Goal: Task Accomplishment & Management: Manage account settings

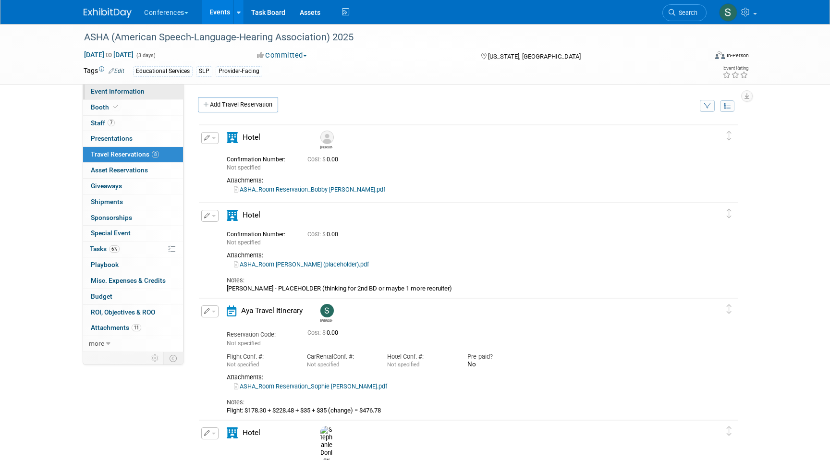
click at [134, 88] on span "Event Information" at bounding box center [118, 91] width 54 height 8
select select "Education"
select select "Clinician/Provider-facing"
select select "[PERSON_NAME]"
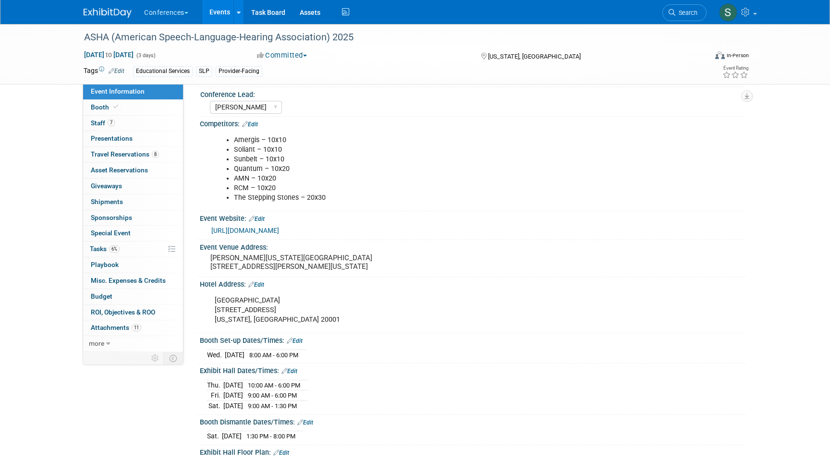
scroll to position [116, 0]
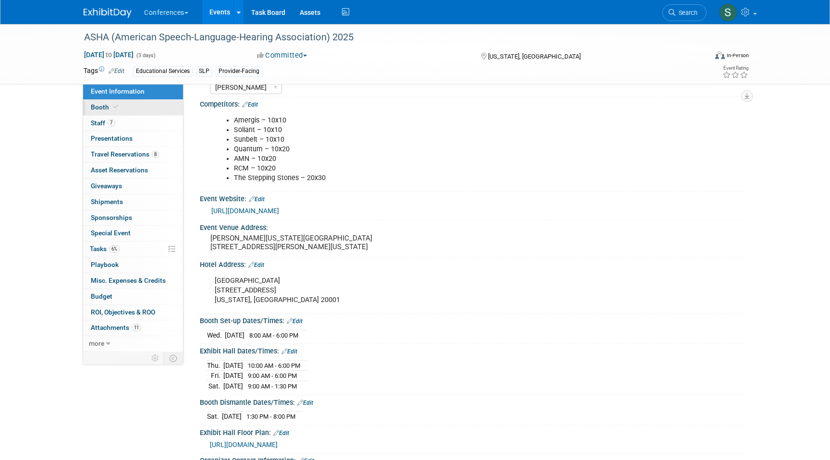
click at [127, 105] on link "Booth" at bounding box center [133, 107] width 100 height 15
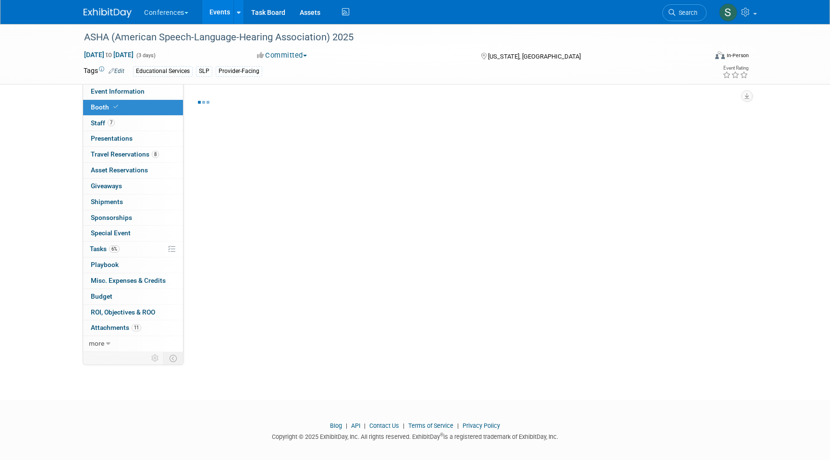
select select "10'x20'"
select select "Yes"
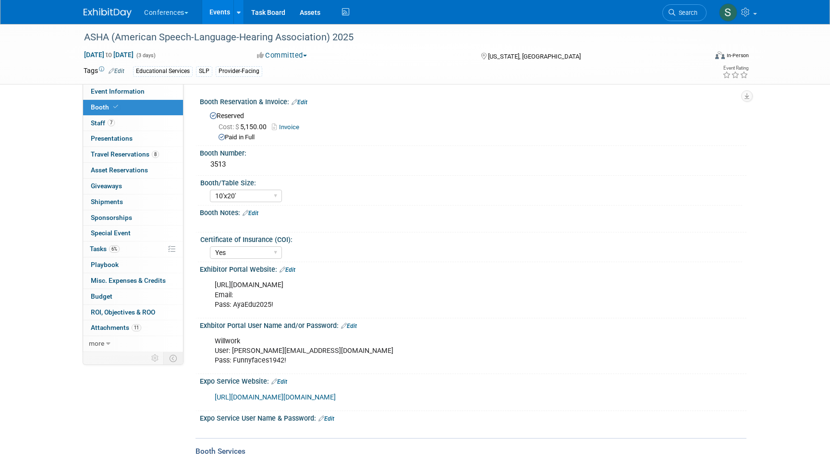
scroll to position [59, 0]
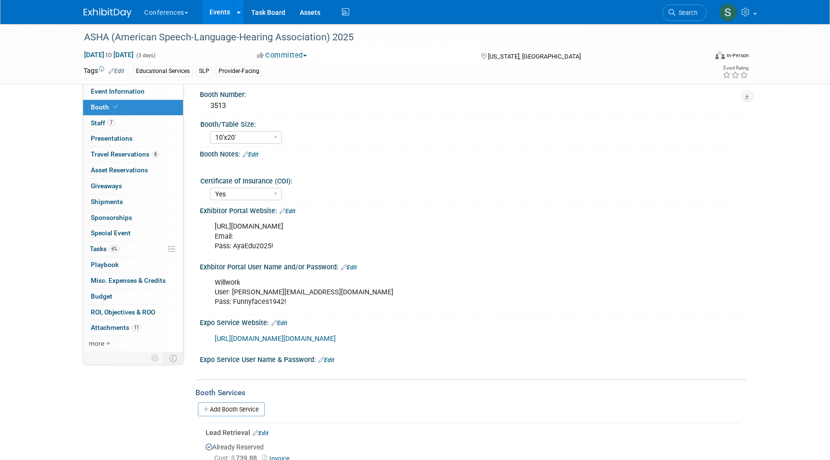
click at [279, 343] on link "[URL][DOMAIN_NAME][DOMAIN_NAME]" at bounding box center [275, 339] width 121 height 8
drag, startPoint x: 215, startPoint y: 228, endPoint x: 414, endPoint y: 227, distance: 198.9
click at [414, 227] on div "[URL][DOMAIN_NAME] Email: Pass: AyaEdu2025!" at bounding box center [424, 236] width 433 height 38
copy div "[URL][DOMAIN_NAME]"
click at [253, 245] on div "[URL][DOMAIN_NAME] Email: Pass: AyaEdu2025!" at bounding box center [424, 236] width 433 height 38
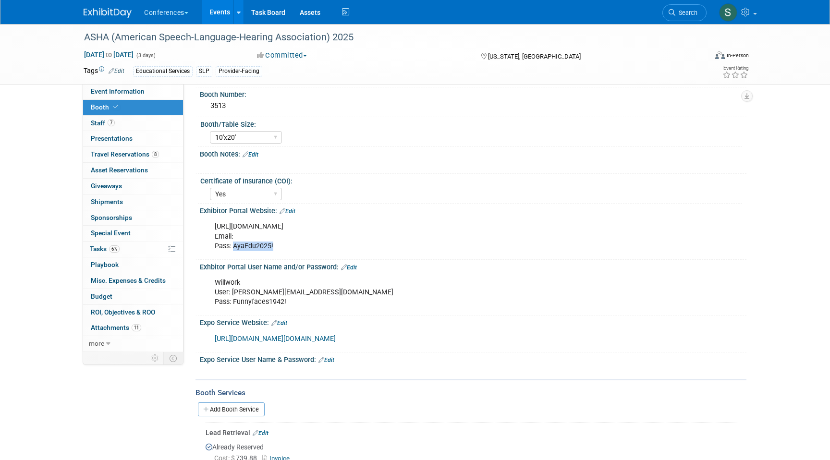
drag, startPoint x: 232, startPoint y: 245, endPoint x: 286, endPoint y: 248, distance: 53.4
click at [286, 248] on div "[URL][DOMAIN_NAME] Email: Pass: AyaEdu2025!" at bounding box center [424, 236] width 433 height 38
copy div "AyaEdu2025!"
click at [678, 12] on span "Search" at bounding box center [686, 12] width 22 height 7
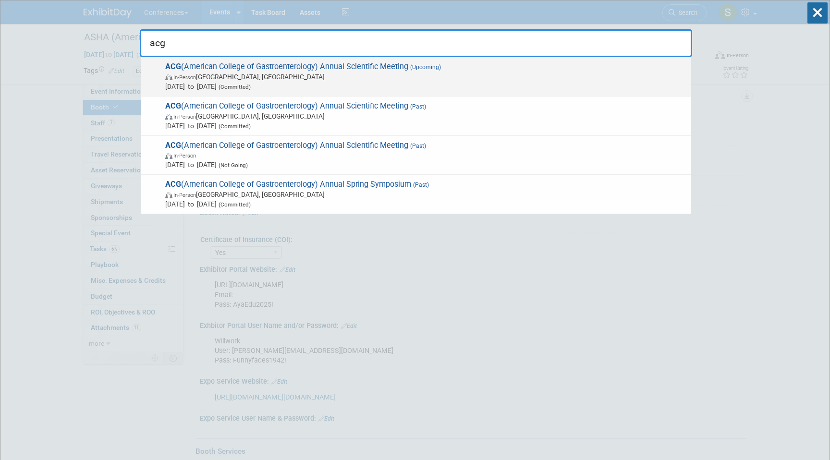
type input "acg"
click at [483, 87] on span "[DATE] to [DATE] (Committed)" at bounding box center [425, 87] width 521 height 10
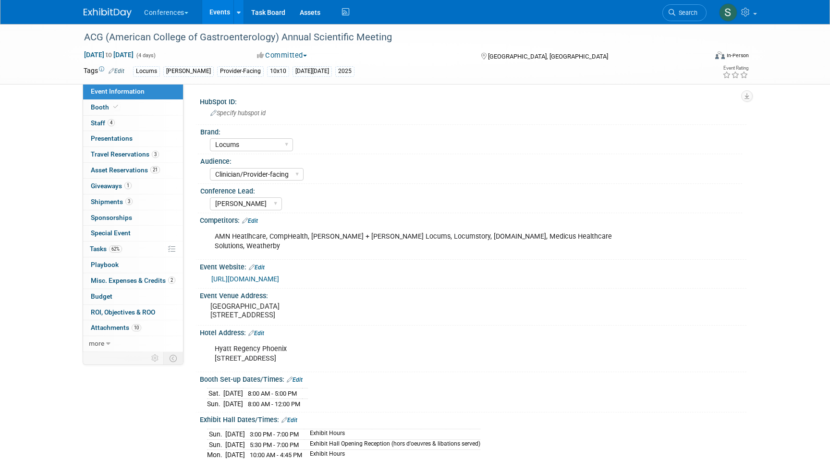
select select "Locums"
select select "Clinician/Provider-facing"
select select "[PERSON_NAME]"
click at [134, 200] on link "3 Shipments 3" at bounding box center [133, 202] width 100 height 15
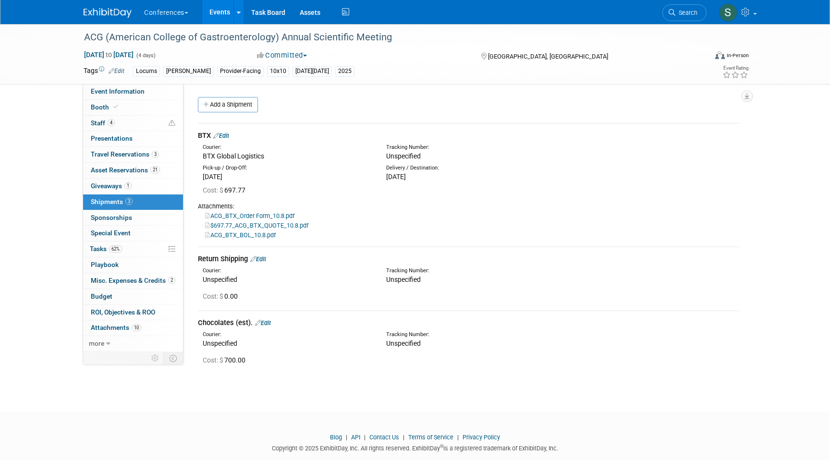
click at [233, 134] on div "BTX Edit" at bounding box center [468, 136] width 541 height 10
click at [227, 135] on link "Edit" at bounding box center [221, 135] width 16 height 7
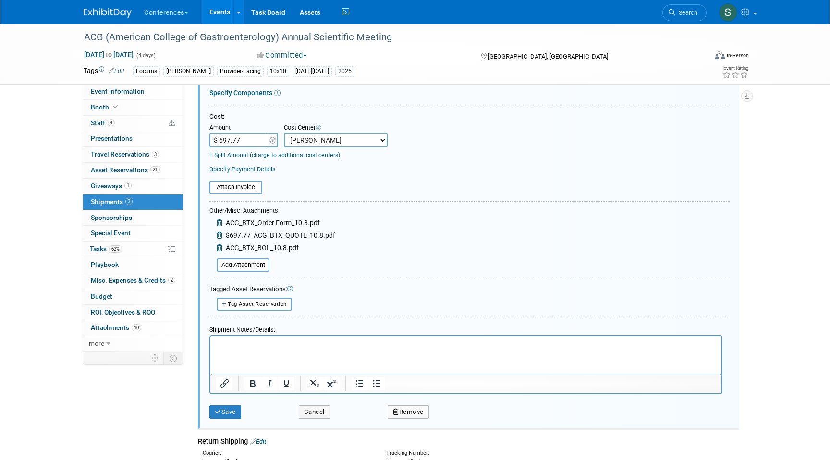
scroll to position [174, 0]
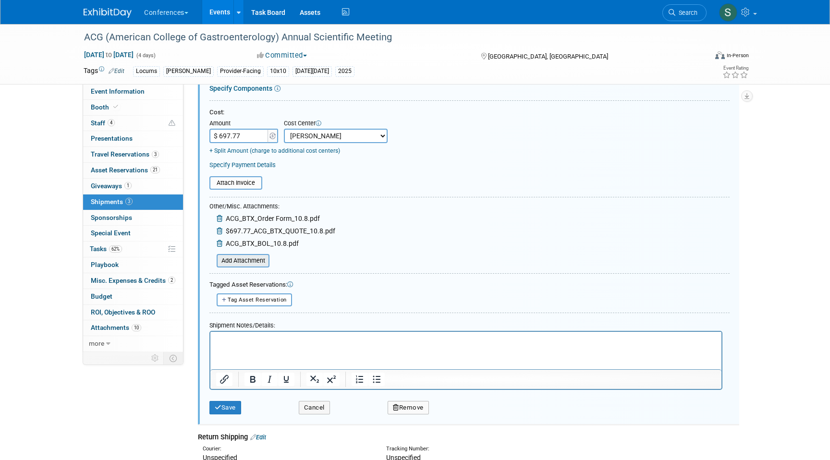
click at [247, 259] on input "file" at bounding box center [211, 261] width 114 height 12
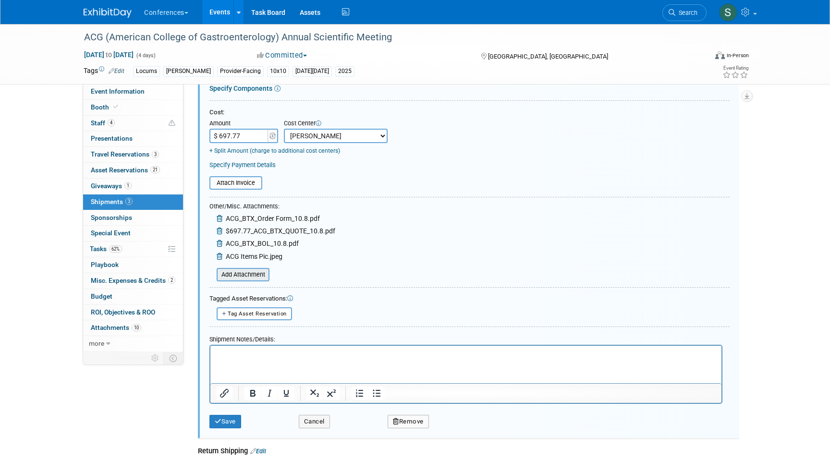
click at [250, 277] on input "file" at bounding box center [211, 275] width 114 height 12
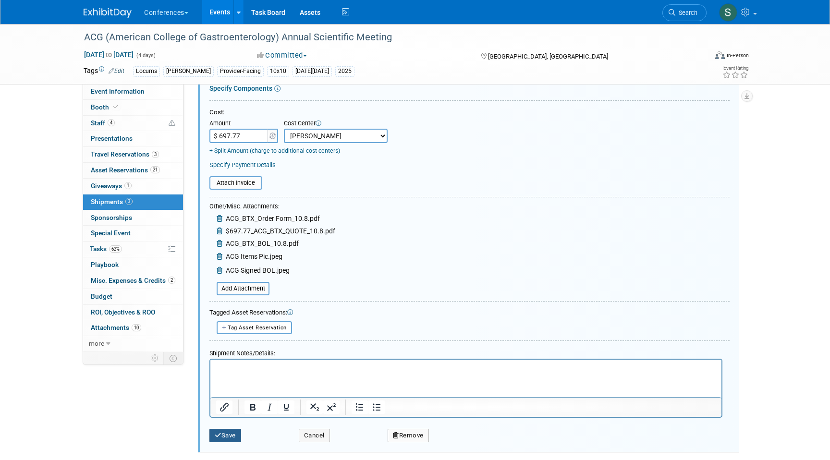
click at [221, 440] on button "Save" at bounding box center [225, 435] width 32 height 13
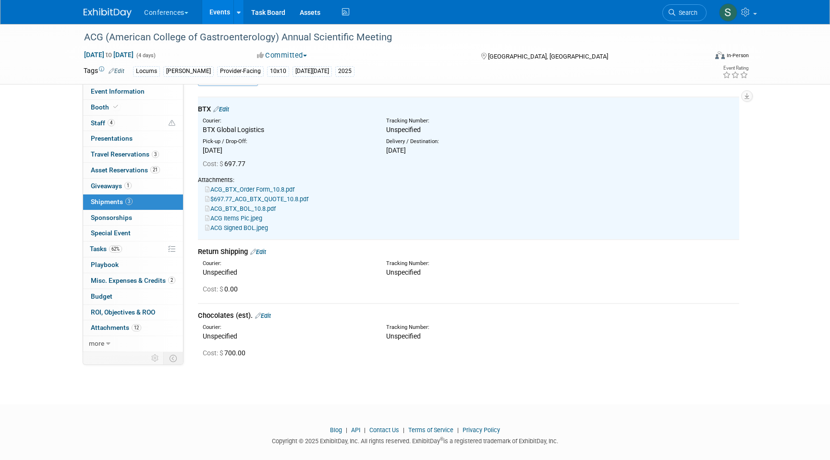
scroll to position [0, 0]
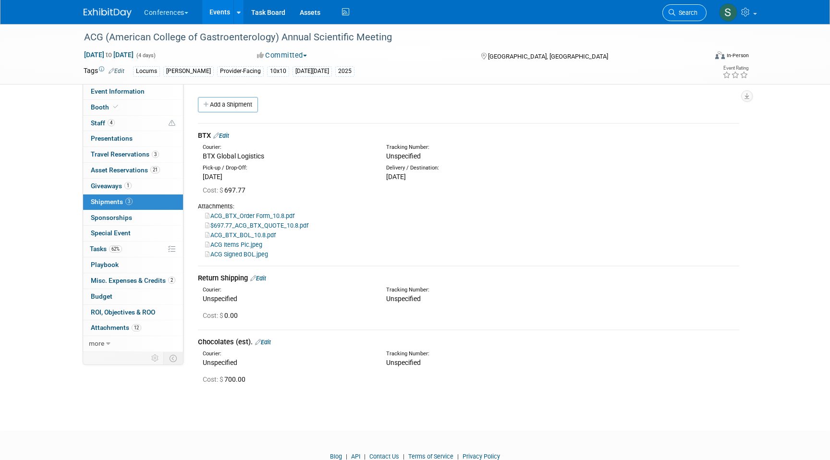
click at [680, 15] on span "Search" at bounding box center [686, 12] width 22 height 7
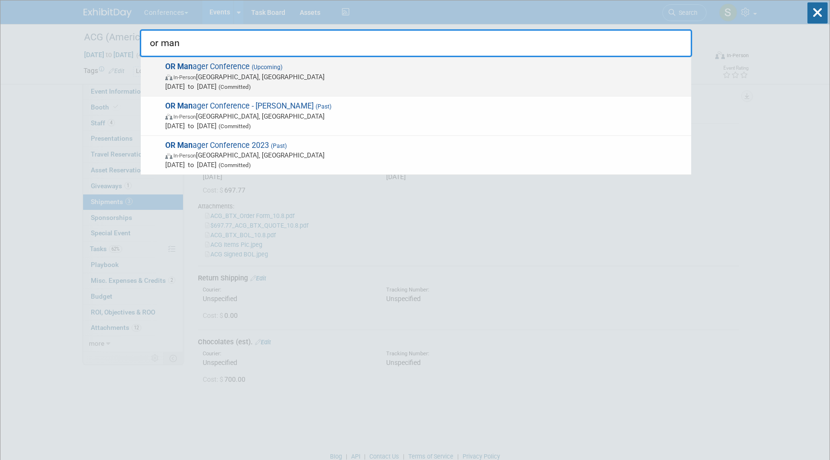
type input "or man"
click at [434, 76] on span "In-Person Anaheim, CA" at bounding box center [425, 77] width 521 height 10
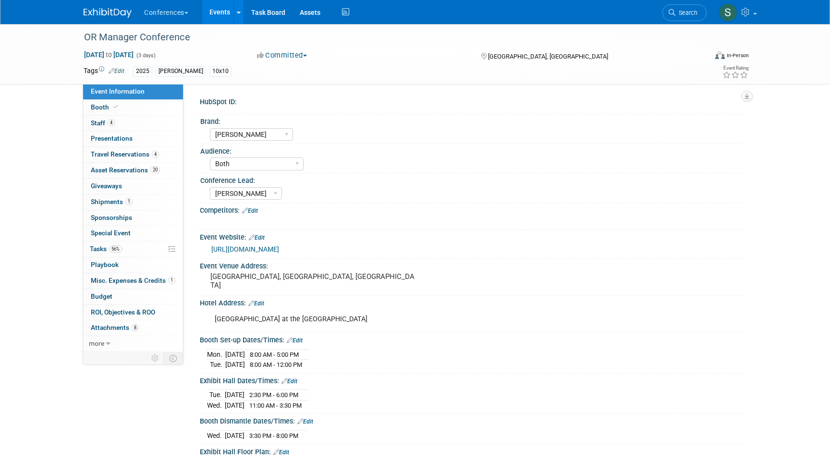
select select "[PERSON_NAME]"
select select "Both"
select select "[PERSON_NAME]"
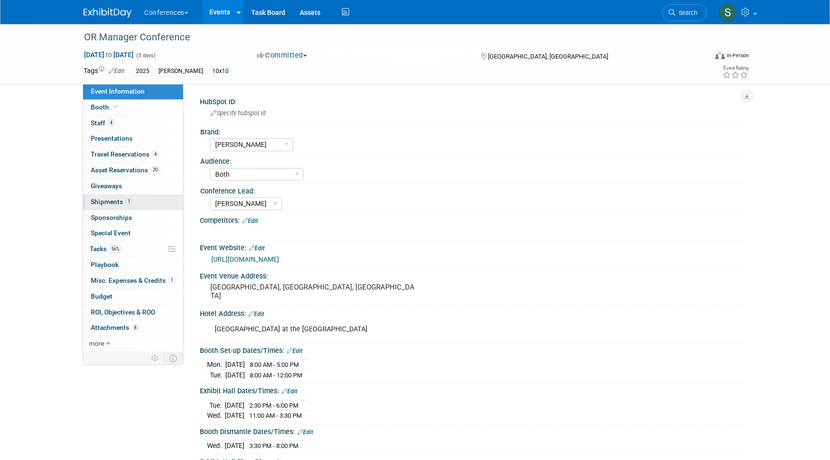
click at [137, 203] on link "1 Shipments 1" at bounding box center [133, 202] width 100 height 15
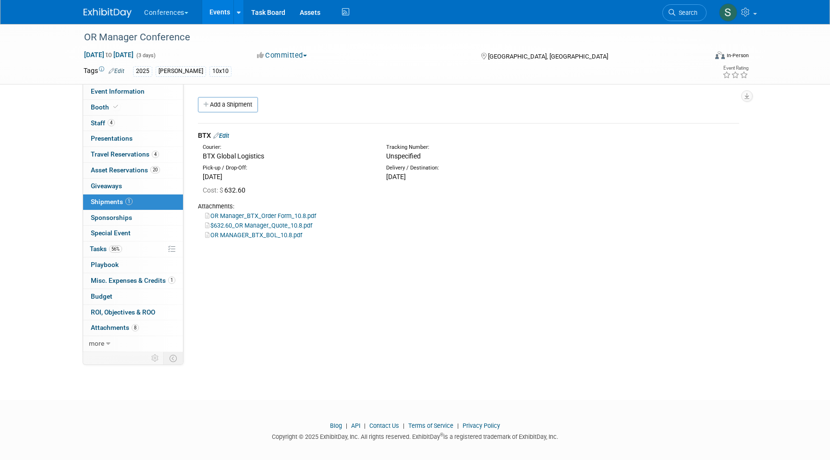
click at [229, 133] on link "Edit" at bounding box center [221, 135] width 16 height 7
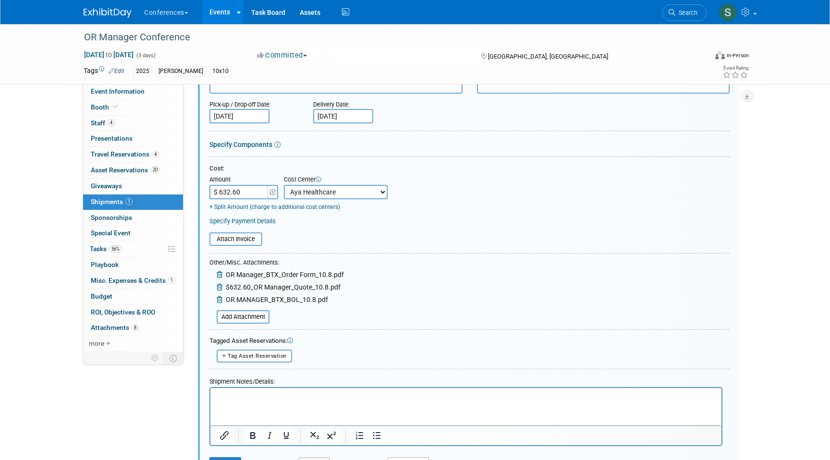
scroll to position [138, 0]
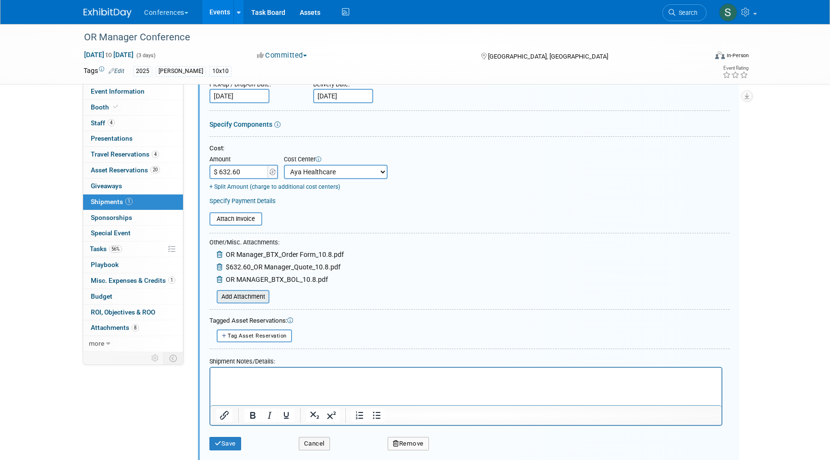
click at [230, 296] on input "file" at bounding box center [211, 297] width 114 height 12
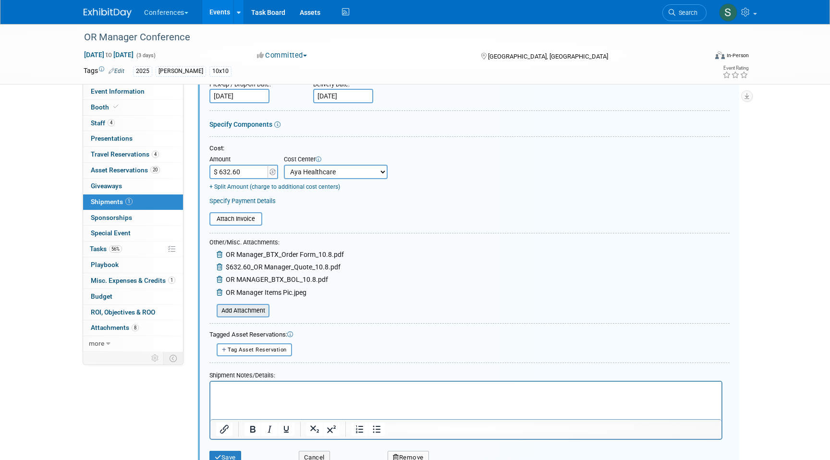
click at [251, 311] on input "file" at bounding box center [211, 311] width 114 height 12
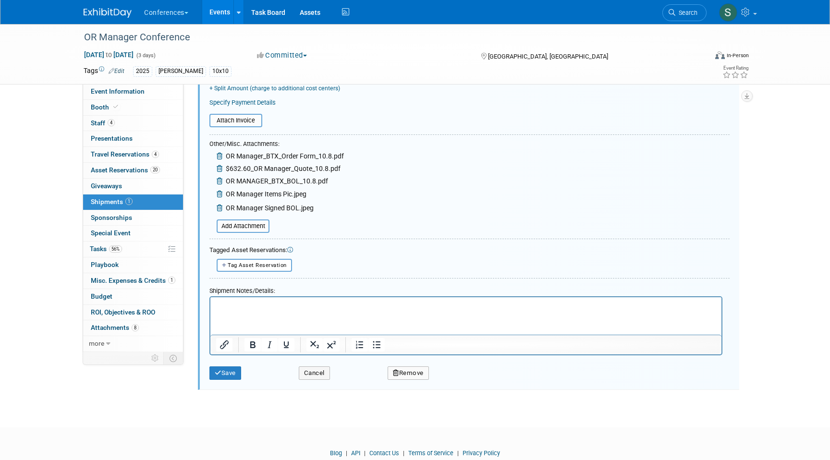
scroll to position [271, 0]
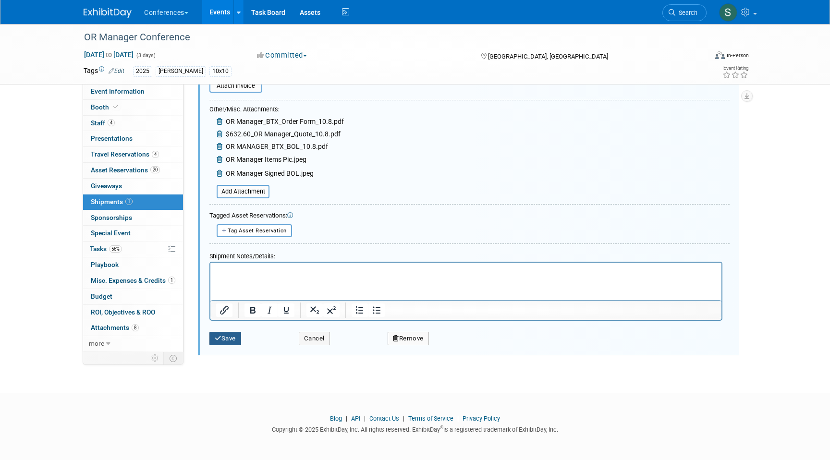
click at [233, 340] on button "Save" at bounding box center [225, 338] width 32 height 13
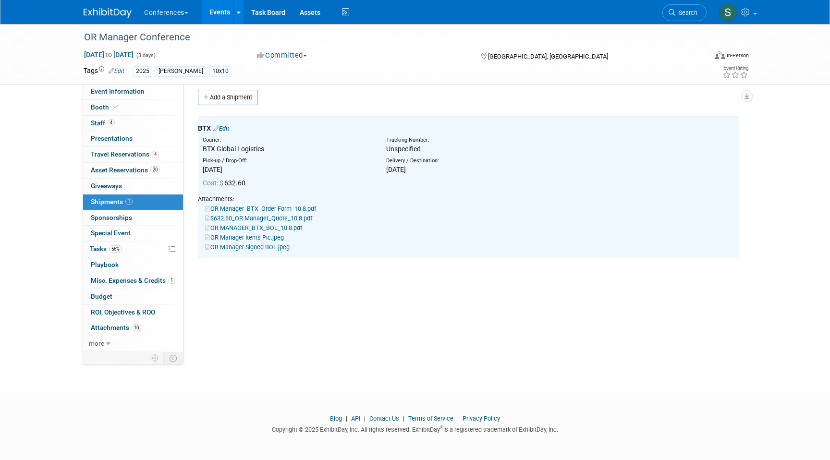
scroll to position [0, 0]
